Goal: Information Seeking & Learning: Learn about a topic

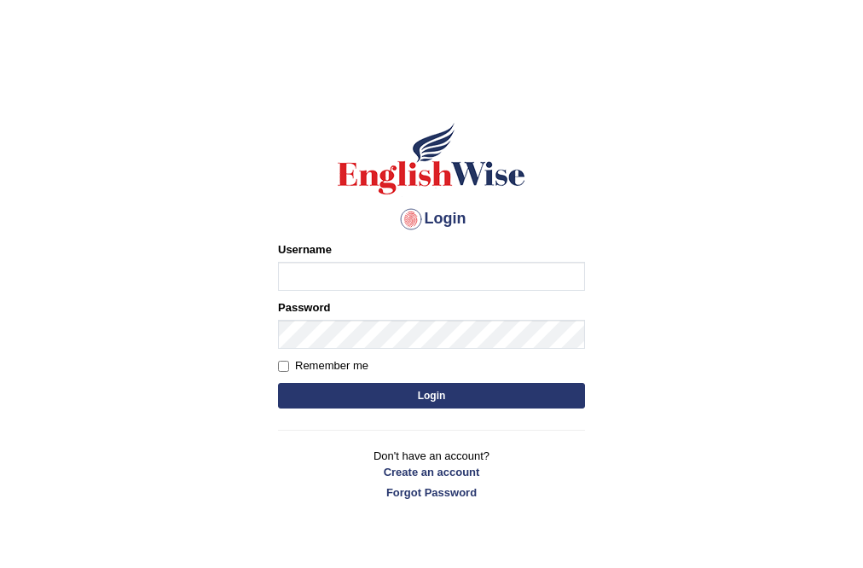
click at [327, 270] on input "Username" at bounding box center [431, 276] width 307 height 29
type input "l"
type input "yanglei"
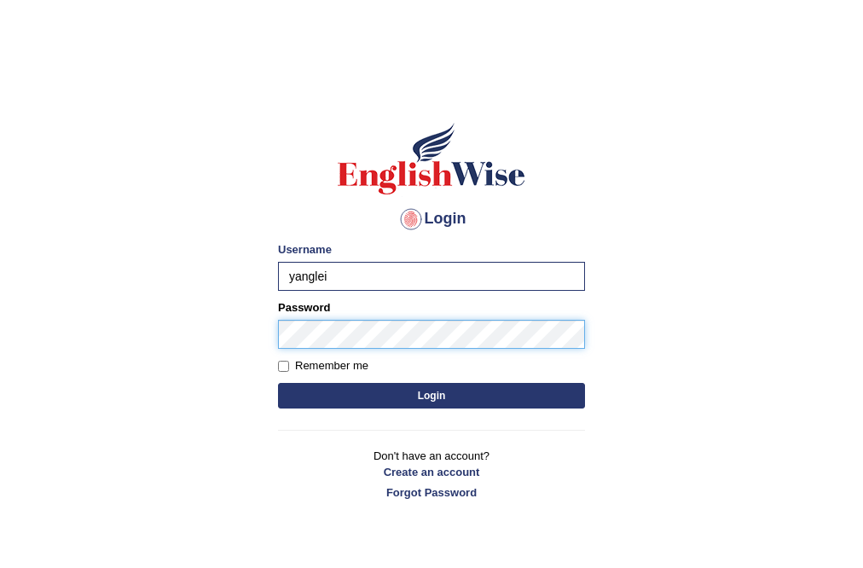
click at [278, 383] on button "Login" at bounding box center [431, 396] width 307 height 26
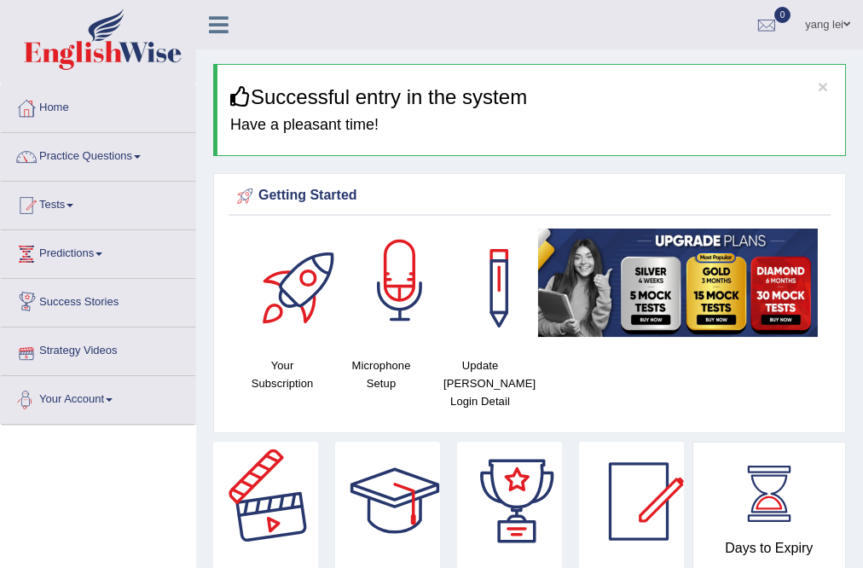
click at [394, 288] on div at bounding box center [399, 288] width 119 height 119
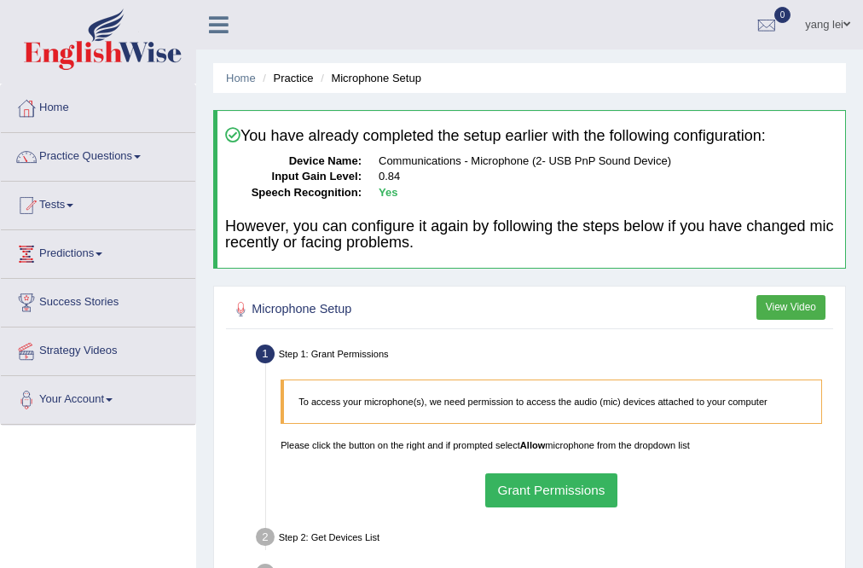
click at [588, 505] on button "Grant Permissions" at bounding box center [551, 489] width 132 height 33
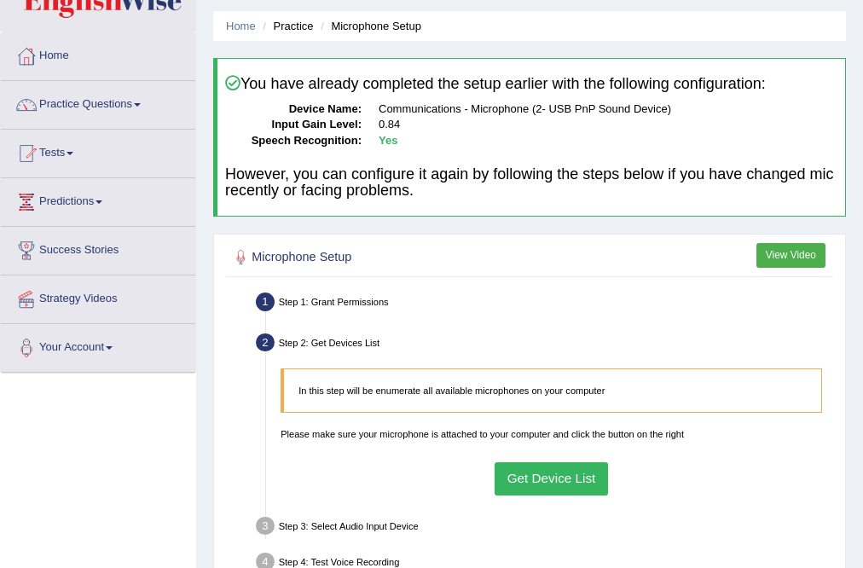
scroll to position [68, 0]
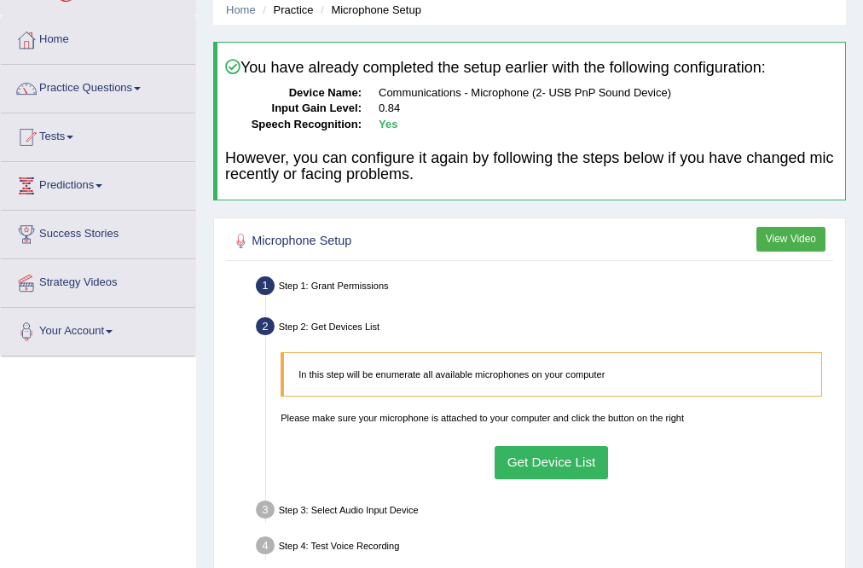
click at [563, 467] on button "Get Device List" at bounding box center [551, 462] width 113 height 33
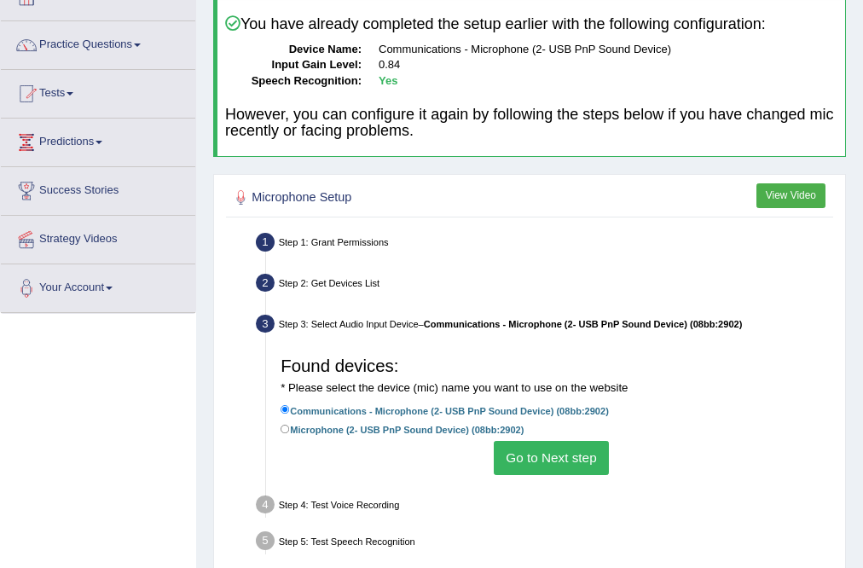
scroll to position [136, 0]
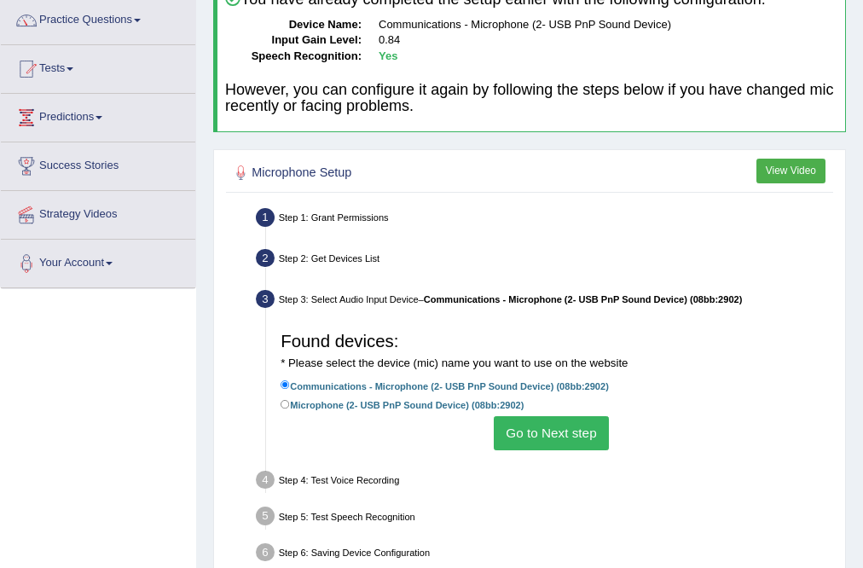
click at [556, 437] on button "Go to Next step" at bounding box center [551, 432] width 115 height 33
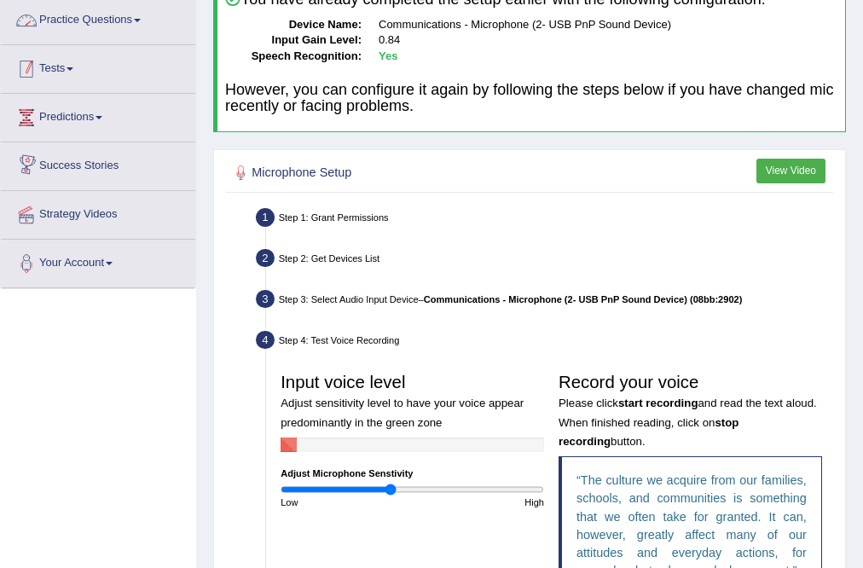
click at [81, 20] on link "Practice Questions" at bounding box center [98, 18] width 194 height 43
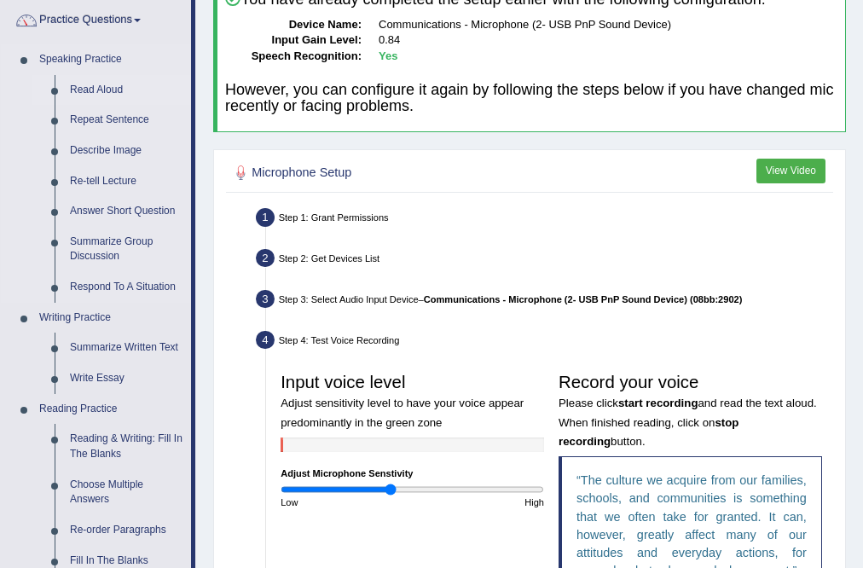
click at [109, 87] on link "Read Aloud" at bounding box center [126, 90] width 129 height 31
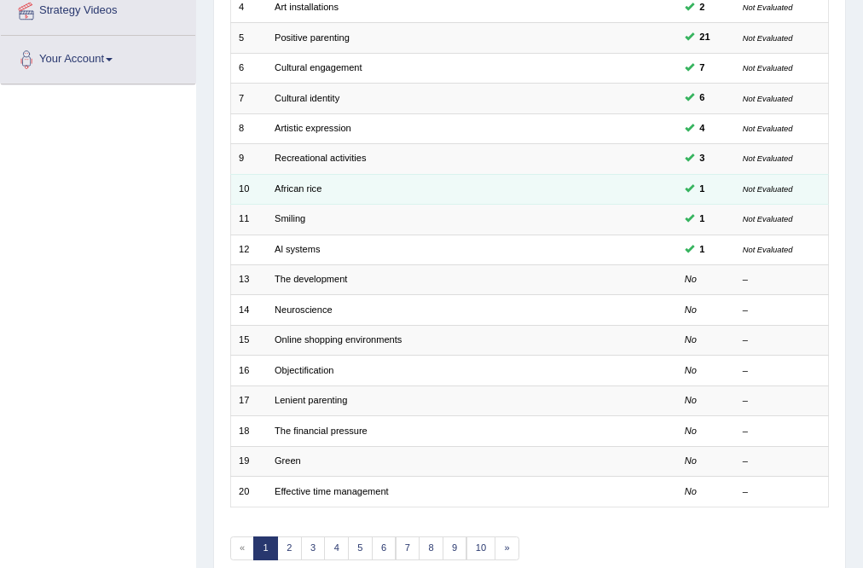
scroll to position [341, 0]
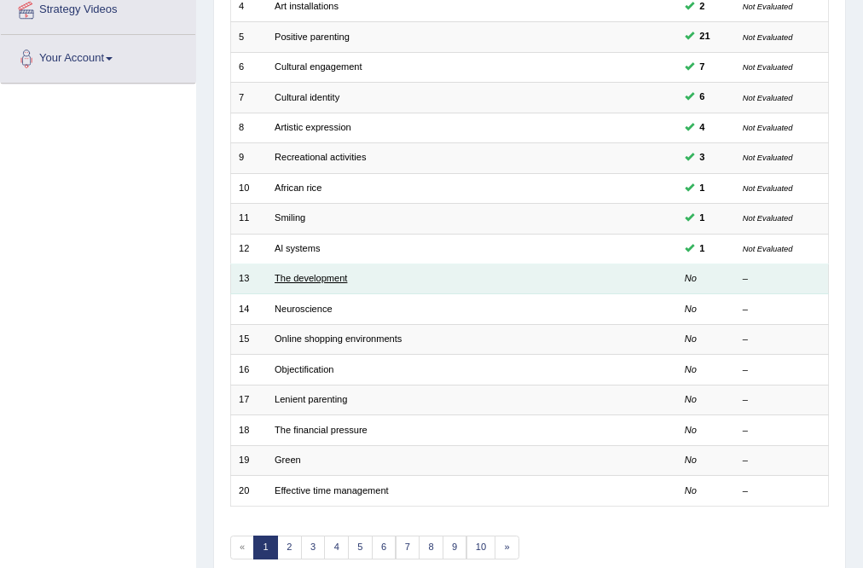
click at [304, 280] on link "The development" at bounding box center [311, 278] width 72 height 10
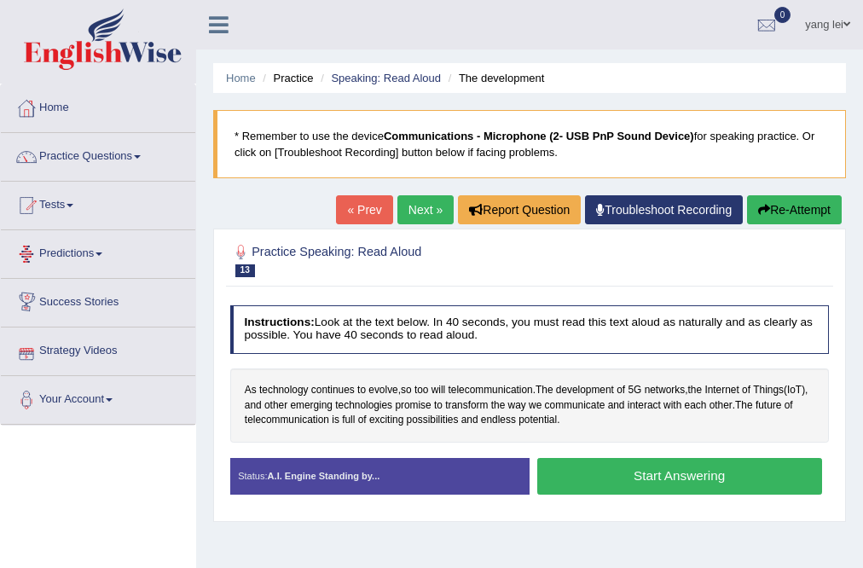
click at [86, 252] on link "Predictions" at bounding box center [98, 251] width 194 height 43
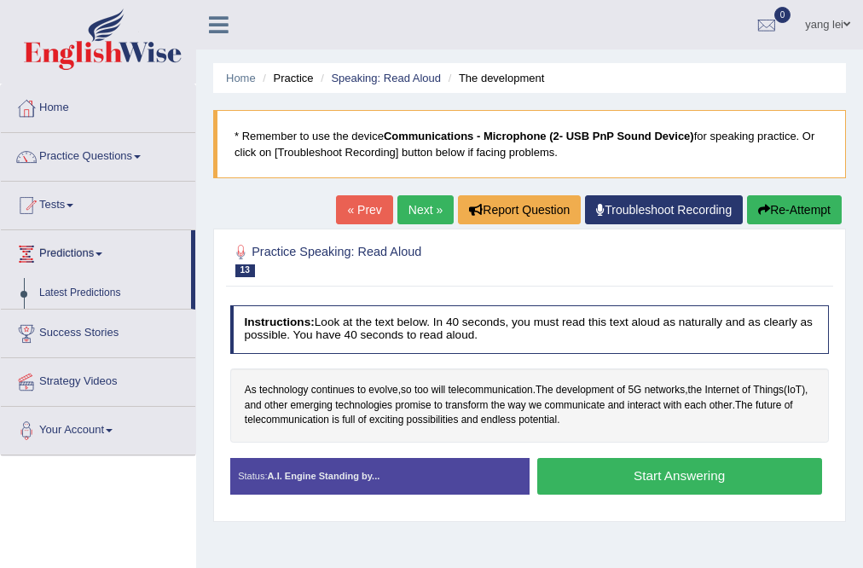
click at [84, 246] on link "Predictions" at bounding box center [96, 251] width 190 height 43
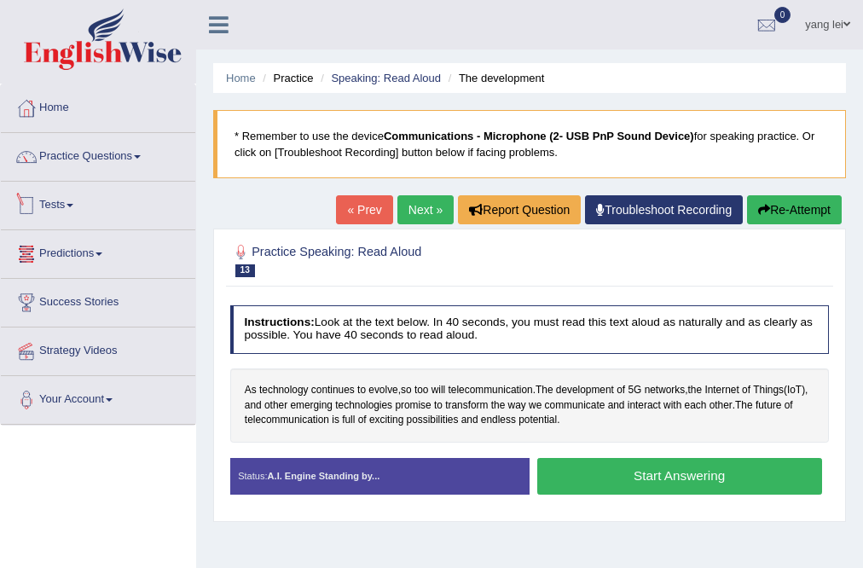
click at [100, 203] on link "Tests" at bounding box center [98, 203] width 194 height 43
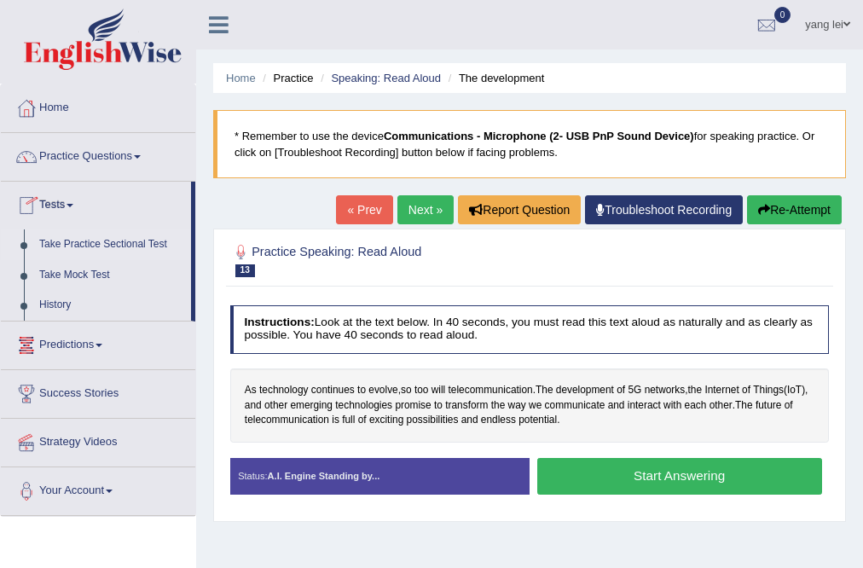
click at [104, 241] on link "Take Practice Sectional Test" at bounding box center [111, 244] width 159 height 31
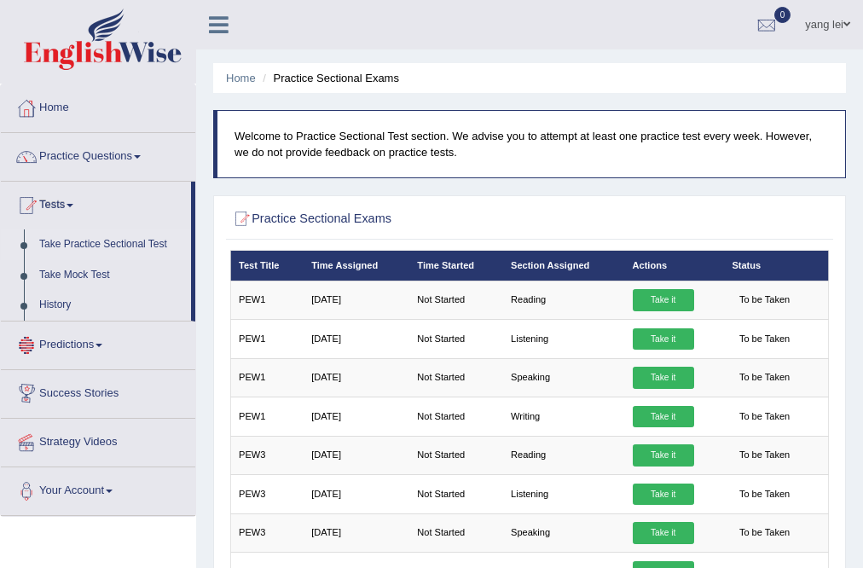
click at [61, 370] on link "Success Stories" at bounding box center [98, 391] width 194 height 43
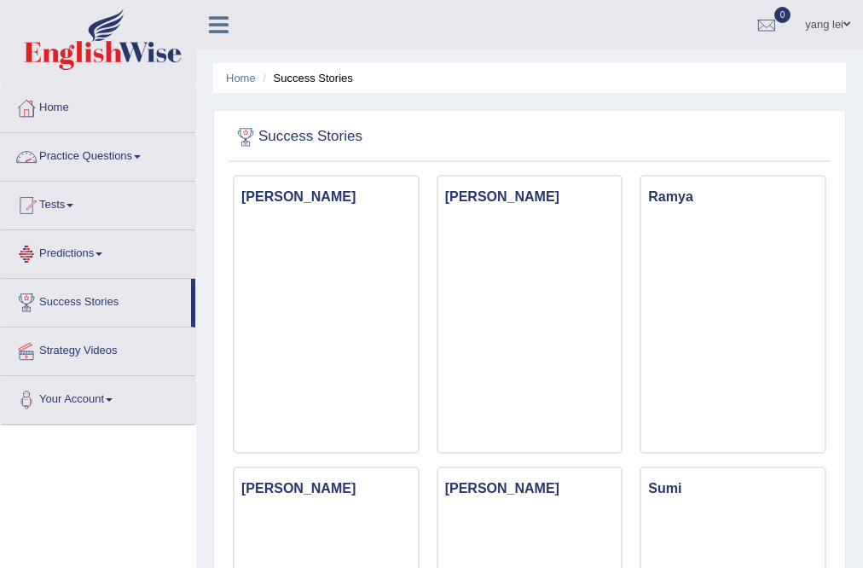
click at [49, 142] on link "Practice Questions" at bounding box center [98, 154] width 194 height 43
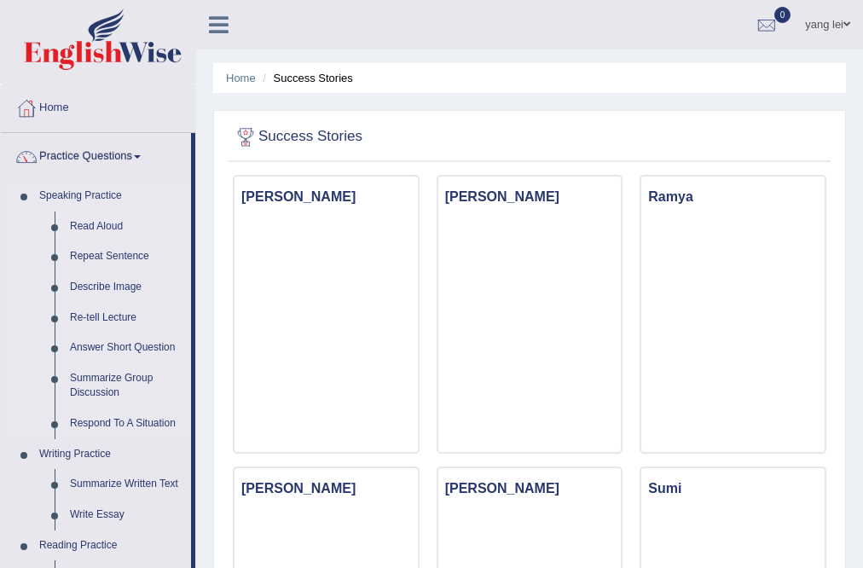
click at [119, 223] on link "Read Aloud" at bounding box center [126, 226] width 129 height 31
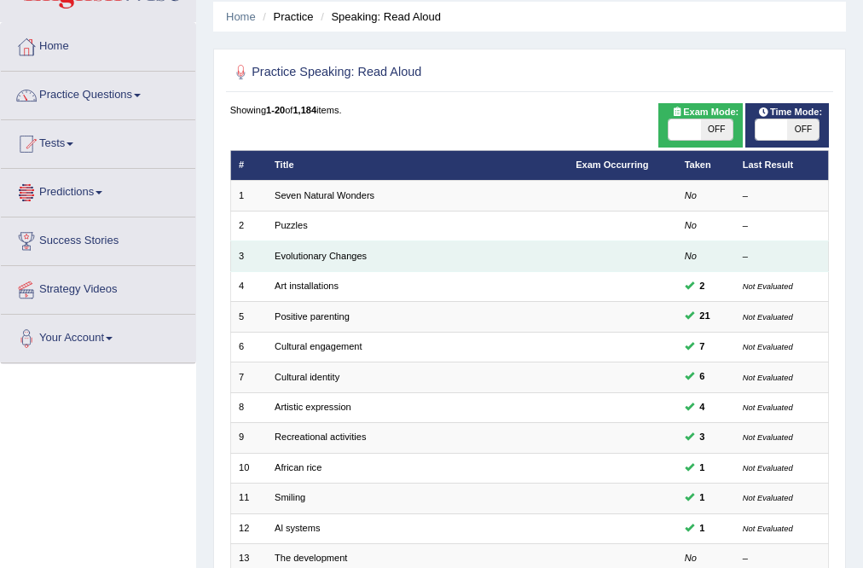
scroll to position [273, 0]
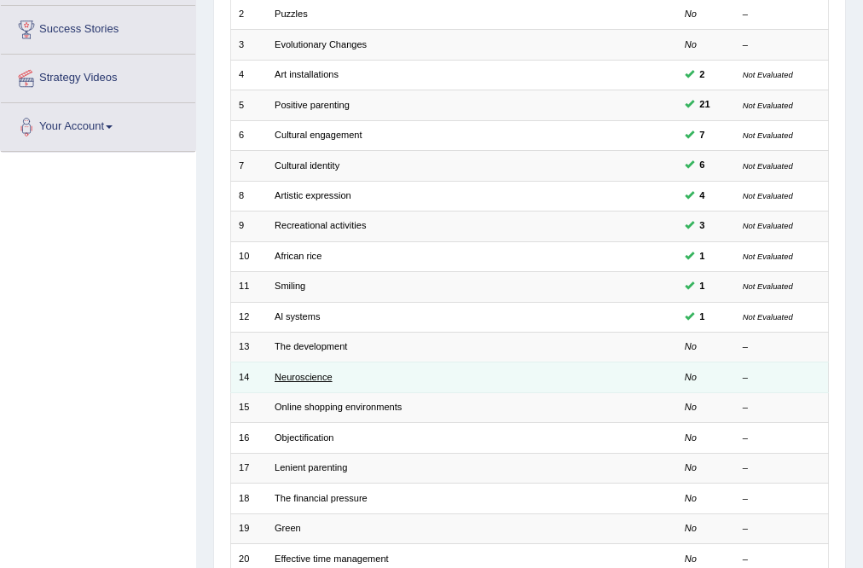
click at [316, 378] on link "Neuroscience" at bounding box center [304, 377] width 58 height 10
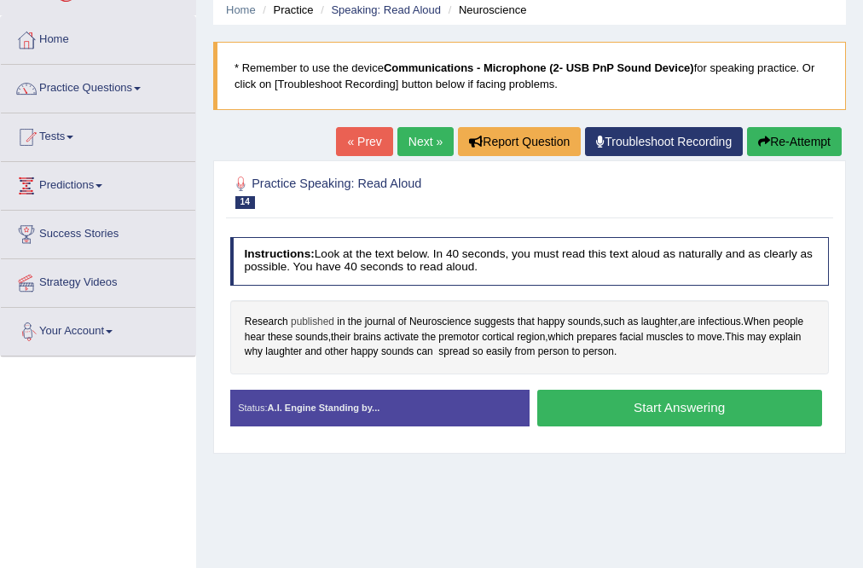
click at [310, 318] on span "published" at bounding box center [312, 322] width 43 height 15
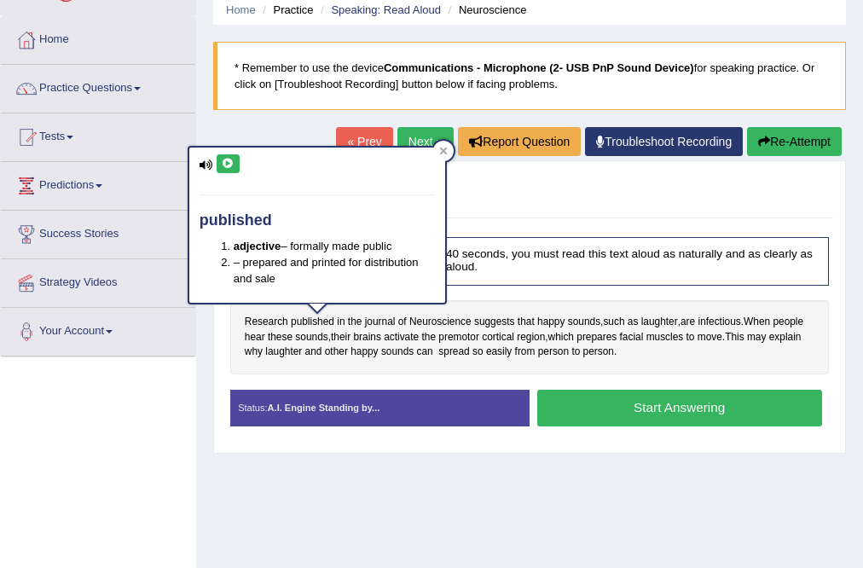
click at [236, 167] on button at bounding box center [228, 163] width 23 height 19
click at [449, 147] on div at bounding box center [443, 151] width 20 height 20
